Goal: Transaction & Acquisition: Purchase product/service

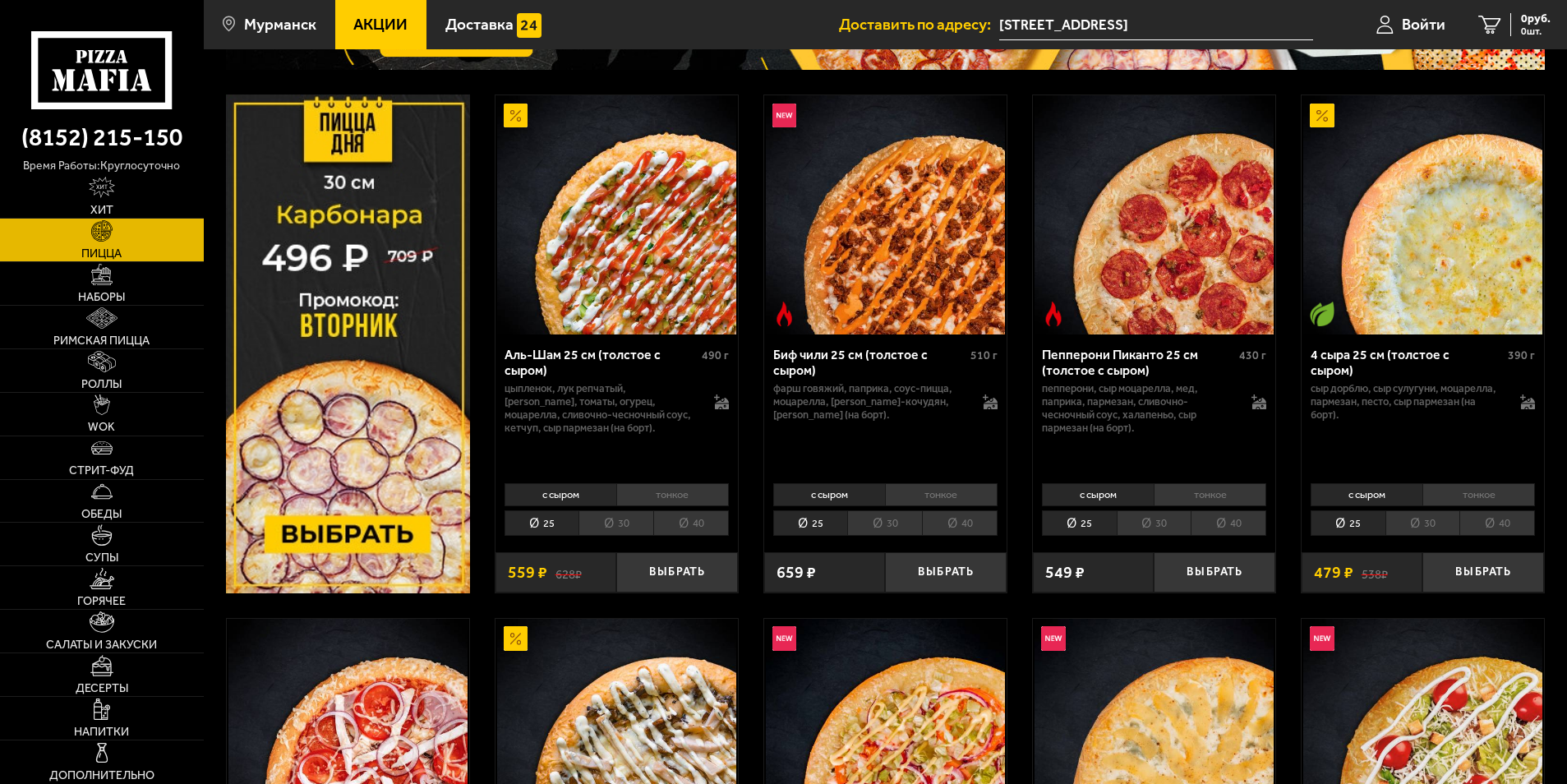
scroll to position [247, 0]
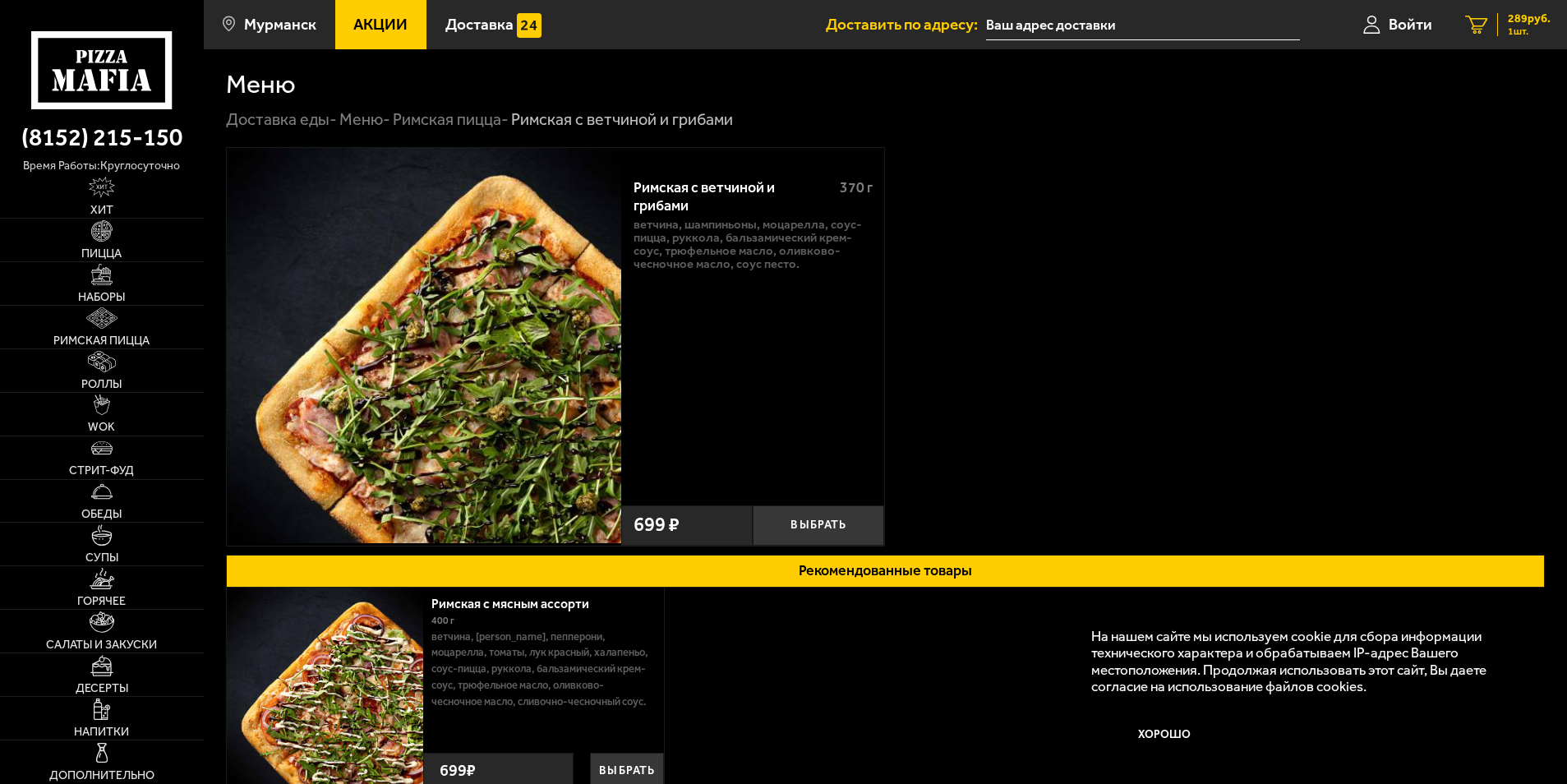
click at [1504, 37] on link "1 289 руб. 1 шт." at bounding box center [1508, 24] width 118 height 49
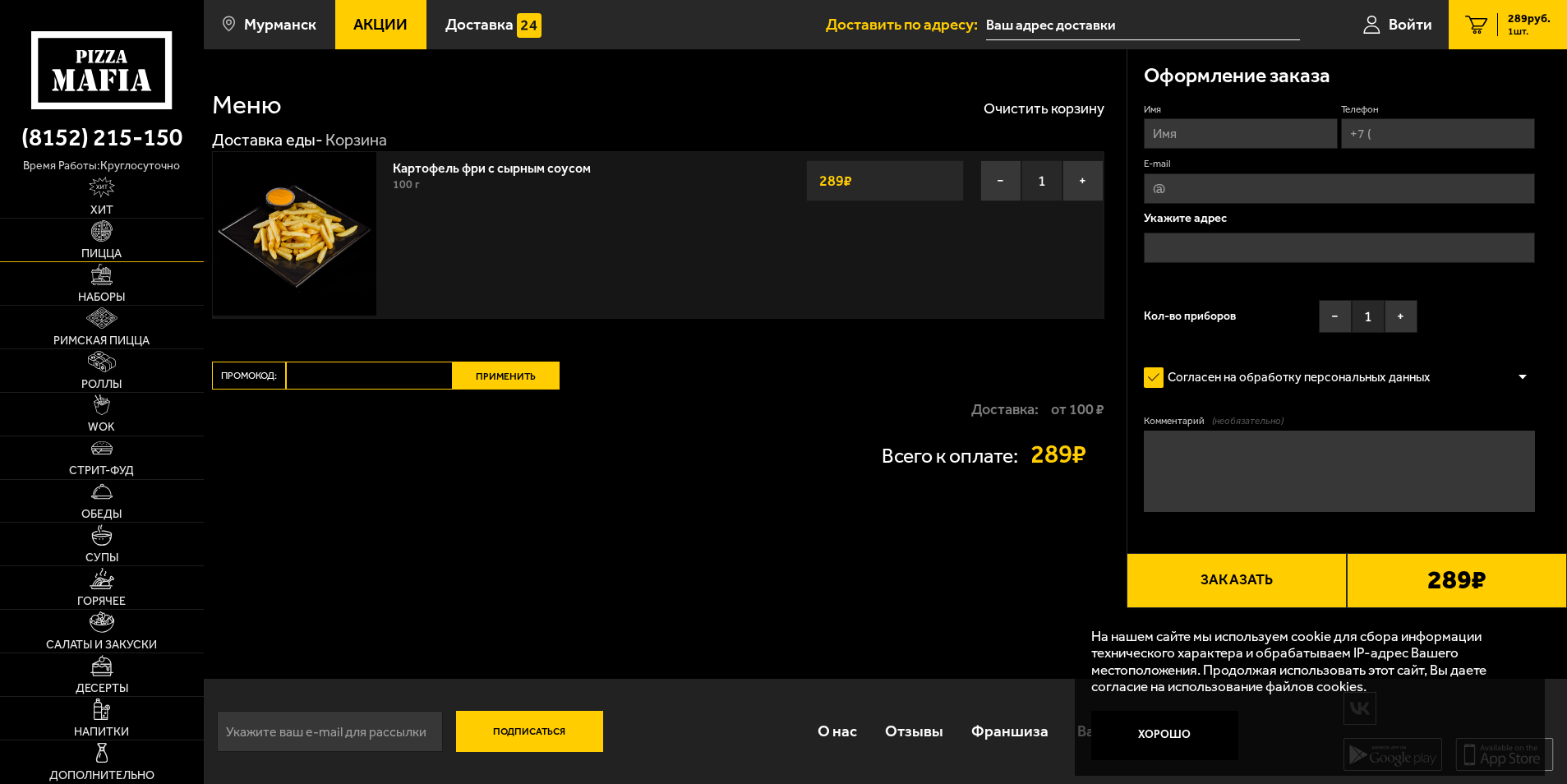
drag, startPoint x: 141, startPoint y: 246, endPoint x: 163, endPoint y: 236, distance: 24.2
click at [140, 246] on link "Пицца" at bounding box center [101, 240] width 204 height 43
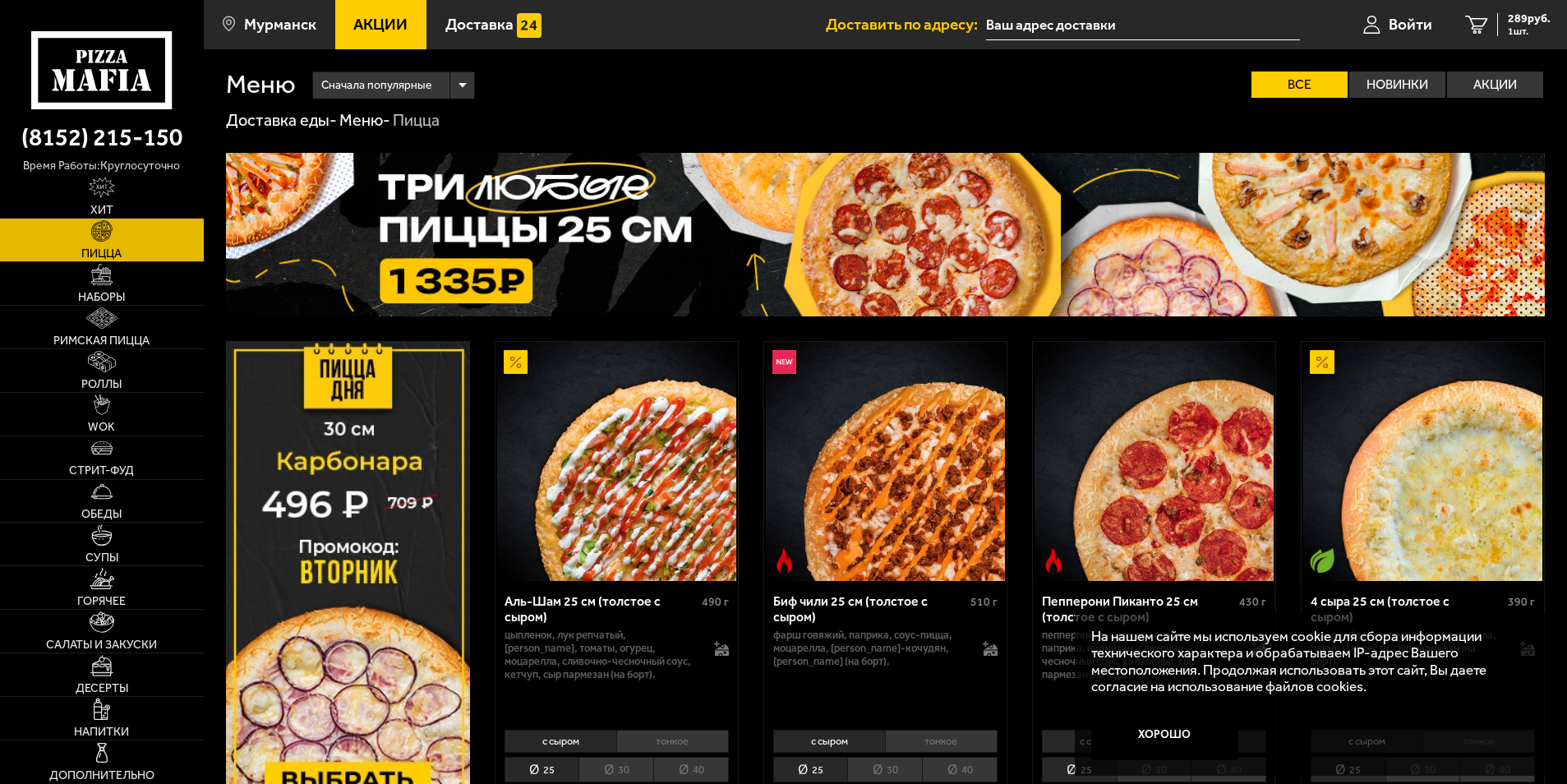
click at [145, 136] on link "(8152) 215-150" at bounding box center [101, 137] width 204 height 40
click at [691, 95] on div "Сначала популярные Все Новинки Акции Пожелания Острое блюдо Вегетарианское блюд…" at bounding box center [920, 84] width 1249 height 26
